Goal: Task Accomplishment & Management: Manage account settings

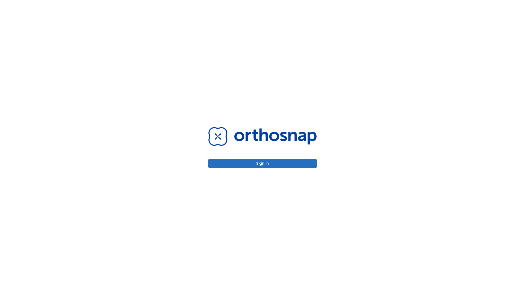
click at [262, 164] on button "Sign in" at bounding box center [262, 163] width 108 height 9
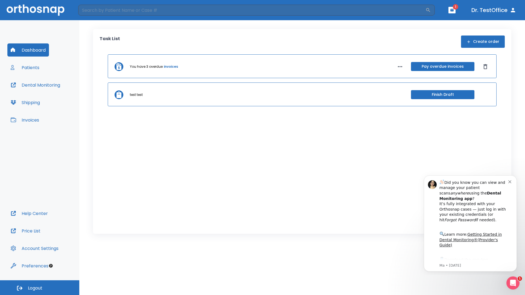
click at [40, 288] on span "Logout" at bounding box center [35, 288] width 14 height 6
